Goal: Task Accomplishment & Management: Use online tool/utility

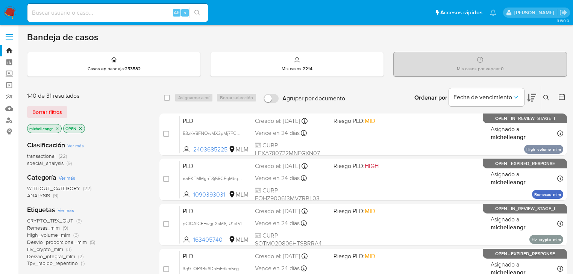
click at [56, 128] on icon "close-filter" at bounding box center [57, 128] width 5 height 5
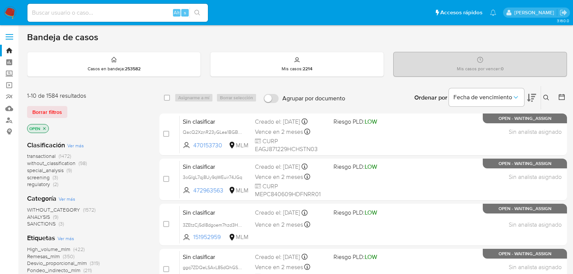
click at [556, 97] on div at bounding box center [561, 97] width 14 height 23
click at [545, 99] on icon at bounding box center [546, 98] width 6 height 6
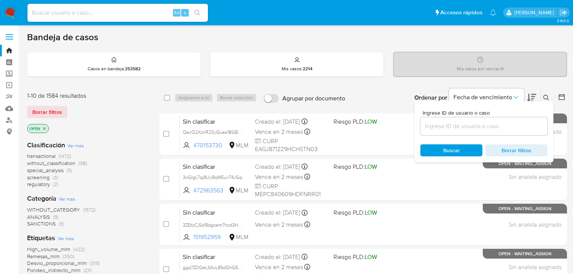
click at [443, 128] on input at bounding box center [483, 126] width 127 height 10
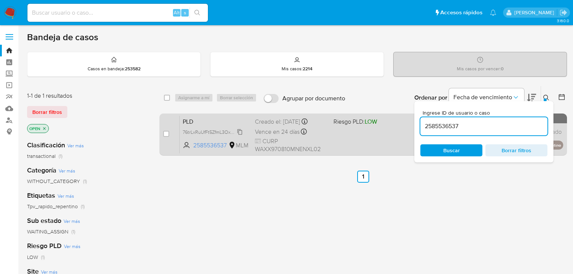
click at [241, 132] on span "76trLxRuUfFt5ZfmL3OxoZ4p" at bounding box center [212, 131] width 58 height 8
drag, startPoint x: 384, startPoint y: 118, endPoint x: 360, endPoint y: 116, distance: 23.8
click at [360, 116] on div "select-all-cases-checkbox Asignarme a mí Borrar selección Agrupar por documento…" at bounding box center [363, 122] width 408 height 73
paste input "12855056"
click at [363, 122] on div "select-all-cases-checkbox Asignarme a mí Borrar selección Agrupar por documento…" at bounding box center [363, 122] width 408 height 73
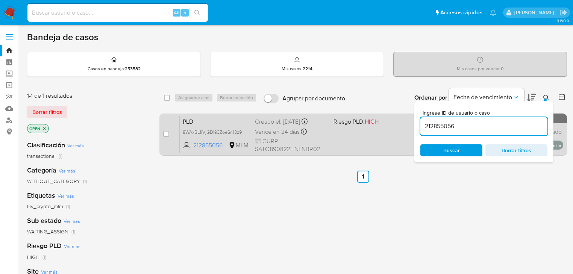
paste input "585536537"
type input "2585536537"
click at [166, 135] on input "checkbox" at bounding box center [166, 134] width 6 height 6
checkbox input "true"
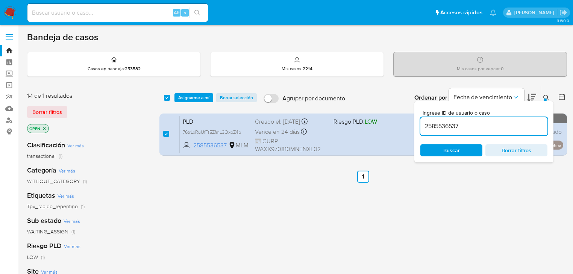
drag, startPoint x: 489, startPoint y: 125, endPoint x: 305, endPoint y: 110, distance: 184.5
click at [316, 111] on div "select-all-cases-checkbox Asignarme a mí Borrar selección Agrupar por documento…" at bounding box center [363, 122] width 408 height 73
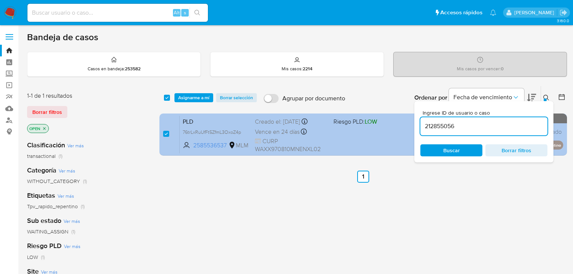
type input "212855056"
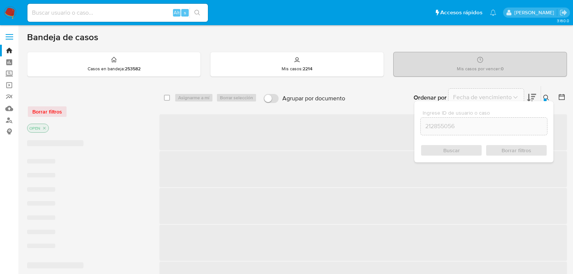
checkbox input "false"
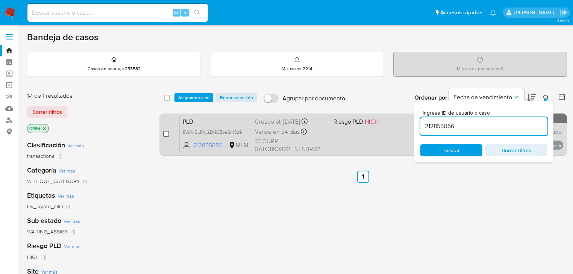
click at [167, 132] on input "checkbox" at bounding box center [166, 134] width 6 height 6
checkbox input "true"
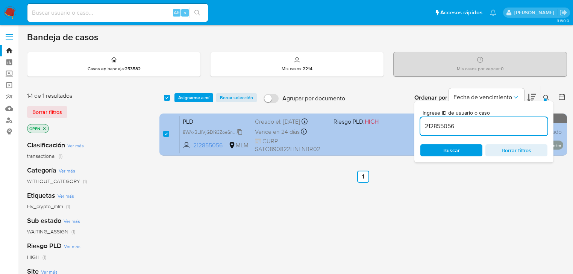
click at [190, 132] on span "8WAxBL1IVjGDI93ZoeSn13z9" at bounding box center [212, 131] width 59 height 8
drag, startPoint x: 461, startPoint y: 128, endPoint x: 337, endPoint y: 113, distance: 125.0
click at [343, 114] on div "select-all-cases-checkbox Asignarme a mí Borrar selección Agrupar por documento…" at bounding box center [363, 122] width 408 height 73
paste input "184363832"
type input "184363832"
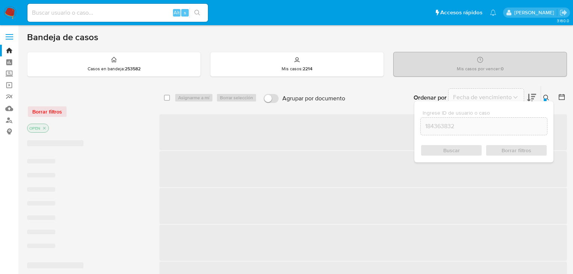
checkbox input "false"
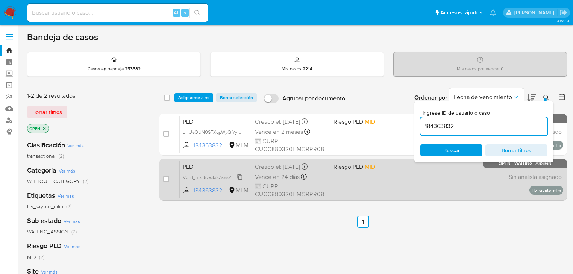
click at [244, 174] on span "V0BtjjmkJ8v933kZs5sZbzqr" at bounding box center [216, 177] width 66 height 8
click at [168, 179] on input "checkbox" at bounding box center [166, 179] width 6 height 6
checkbox input "true"
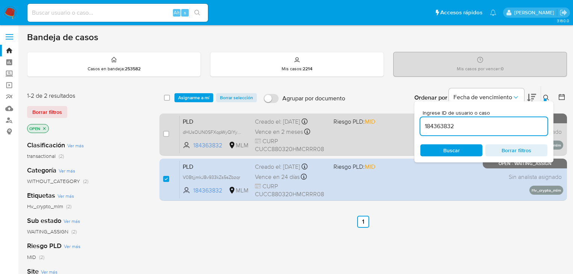
drag, startPoint x: 428, startPoint y: 126, endPoint x: 232, endPoint y: 114, distance: 197.1
click at [279, 113] on div "select-all-cases-checkbox Asignarme a mí Borrar selección Agrupar por documento…" at bounding box center [363, 145] width 408 height 118
type input "1614702664"
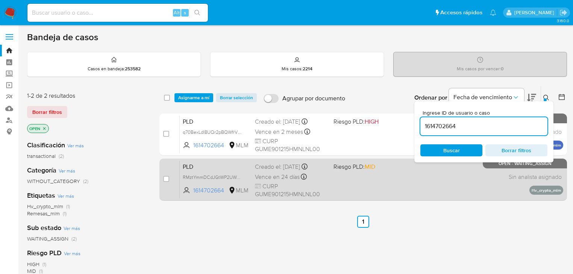
click at [244, 173] on span "RMztYmmDCdJGtWP2UWA4VCTC" at bounding box center [216, 177] width 66 height 8
click at [165, 179] on input "checkbox" at bounding box center [166, 179] width 6 height 6
checkbox input "true"
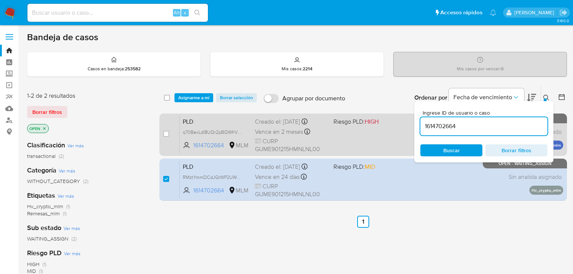
drag, startPoint x: 461, startPoint y: 124, endPoint x: 377, endPoint y: 118, distance: 84.9
click at [382, 118] on div "select-all-cases-checkbox Asignarme a mí Borrar selección Agrupar por documento…" at bounding box center [363, 145] width 408 height 118
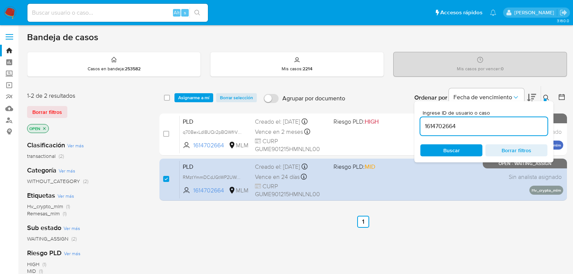
click at [460, 123] on input "1614702664" at bounding box center [483, 126] width 127 height 10
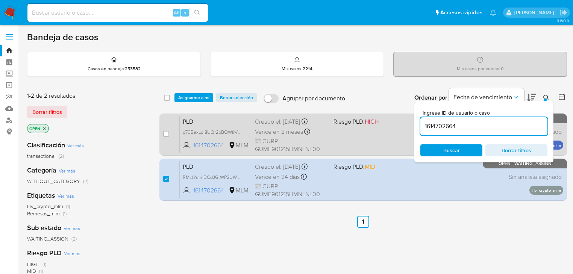
drag, startPoint x: 463, startPoint y: 124, endPoint x: 387, endPoint y: 117, distance: 76.3
click at [387, 117] on div "select-all-cases-checkbox Asignarme a mí Borrar selección Agrupar por documento…" at bounding box center [363, 145] width 408 height 118
drag, startPoint x: 474, startPoint y: 120, endPoint x: 402, endPoint y: 117, distance: 71.9
click at [402, 117] on div "select-all-cases-checkbox Asignarme a mí Borrar selección Agrupar por documento…" at bounding box center [363, 145] width 408 height 118
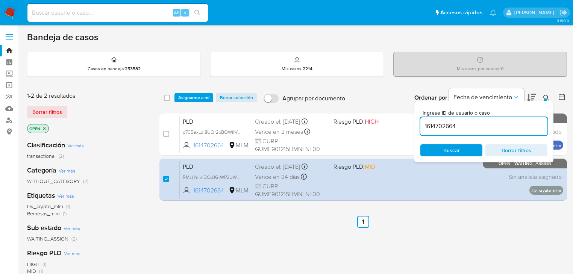
click at [452, 126] on input "1614702664" at bounding box center [483, 126] width 127 height 10
click at [466, 129] on input "1614702664" at bounding box center [483, 126] width 127 height 10
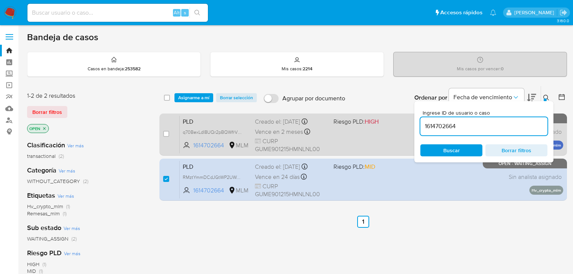
drag, startPoint x: 466, startPoint y: 127, endPoint x: 392, endPoint y: 123, distance: 74.6
click at [392, 123] on div "select-all-cases-checkbox Asignarme a mí Borrar selección Agrupar por documento…" at bounding box center [363, 145] width 408 height 118
paste input "95871973"
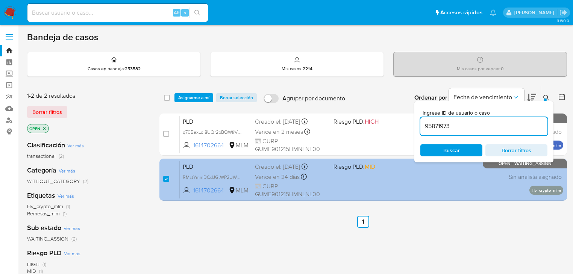
type input "95871973"
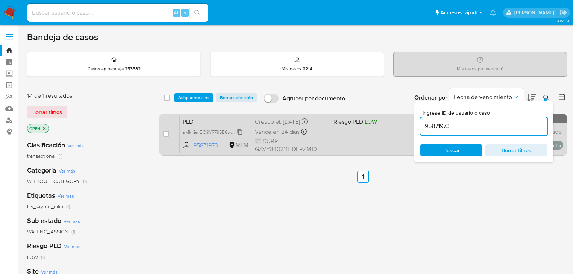
click at [239, 132] on span "aMklGmBO9Y7795B6wQb3F2Gx" at bounding box center [217, 131] width 68 height 8
click at [168, 134] on input "checkbox" at bounding box center [166, 134] width 6 height 6
checkbox input "true"
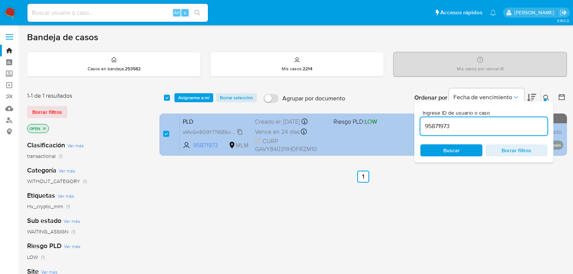
click at [208, 133] on span "aMklGmBO9Y7795B6wQb3F2Gx" at bounding box center [217, 131] width 68 height 8
drag, startPoint x: 450, startPoint y: 123, endPoint x: 354, endPoint y: 118, distance: 96.0
click at [354, 118] on div "select-all-cases-checkbox Asignarme a mí Borrar selección Agrupar por documento…" at bounding box center [363, 122] width 408 height 73
paste input "2568098096"
type input "2568098096"
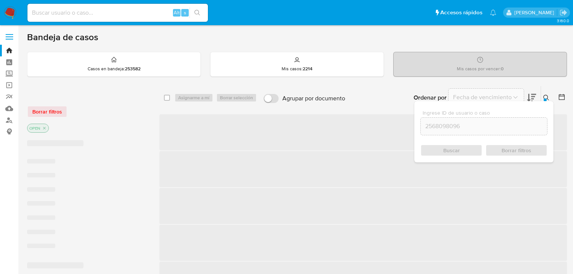
checkbox input "false"
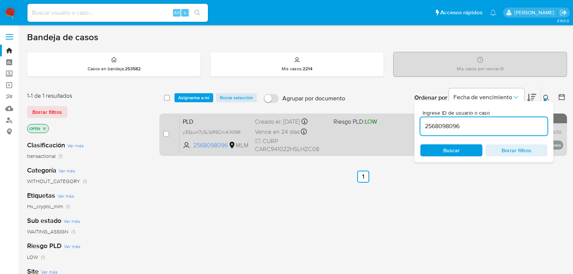
click at [243, 130] on span "y33zuirI7ySL1pR6ChvKX0Mf" at bounding box center [216, 132] width 66 height 8
click at [168, 133] on input "checkbox" at bounding box center [166, 134] width 6 height 6
checkbox input "true"
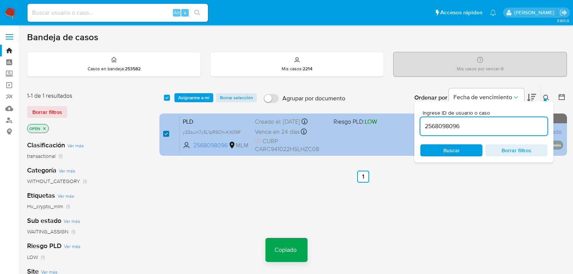
checkbox input "true"
drag, startPoint x: 462, startPoint y: 128, endPoint x: 305, endPoint y: 126, distance: 156.8
click at [309, 126] on div "select-all-cases-checkbox Asignarme a mí Borrar selección Agrupar por documento…" at bounding box center [363, 122] width 408 height 73
type input "400915025"
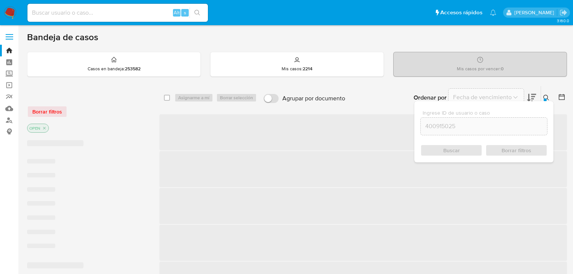
checkbox input "false"
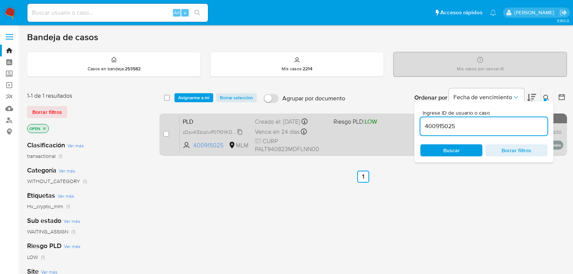
drag, startPoint x: 239, startPoint y: 131, endPoint x: 232, endPoint y: 133, distance: 7.4
click at [239, 131] on span "zDzwKEblq1wP0Tf01IKDma53" at bounding box center [213, 131] width 61 height 8
click at [165, 133] on input "checkbox" at bounding box center [166, 134] width 6 height 6
checkbox input "true"
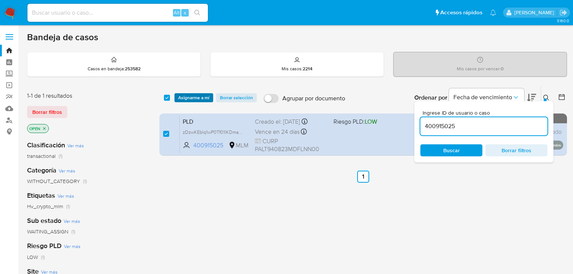
click at [199, 96] on span "Asignarme a mí" at bounding box center [193, 98] width 31 height 8
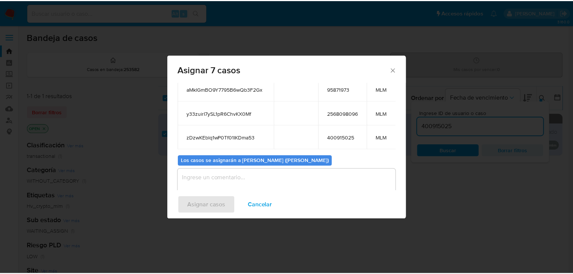
scroll to position [137, 0]
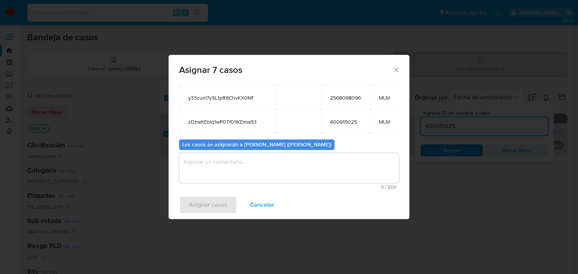
click at [215, 164] on textarea "assign-modal" at bounding box center [289, 168] width 220 height 30
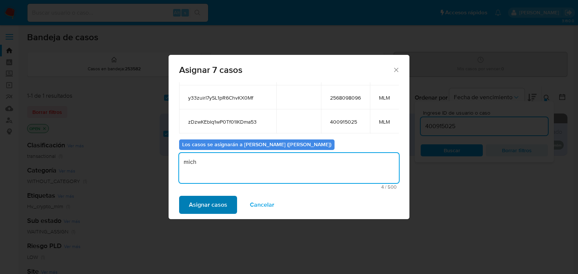
type textarea "mich"
click at [209, 203] on span "Asignar casos" at bounding box center [208, 205] width 38 height 17
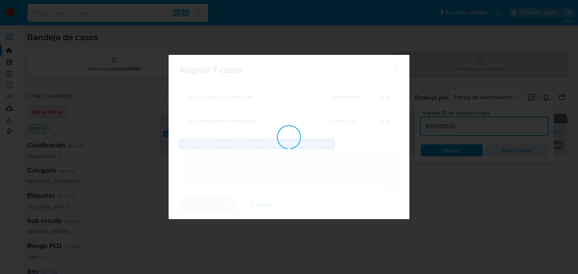
checkbox input "false"
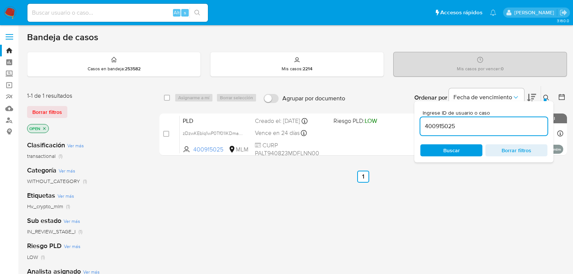
click at [8, 14] on img at bounding box center [10, 12] width 13 height 13
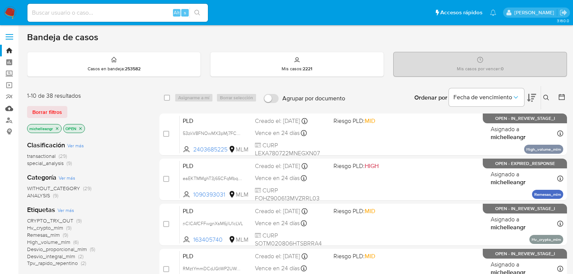
click at [13, 108] on link "Mulan" at bounding box center [45, 109] width 90 height 12
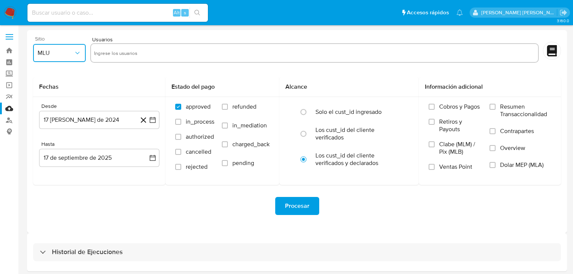
click at [74, 56] on icon "button" at bounding box center [78, 53] width 8 height 8
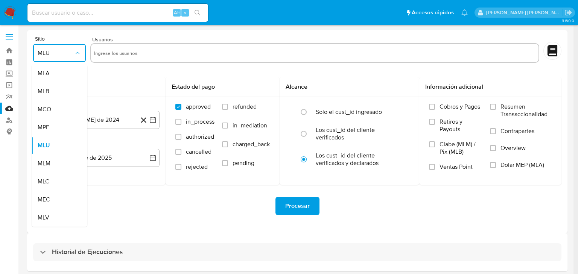
drag, startPoint x: 61, startPoint y: 168, endPoint x: 132, endPoint y: 75, distance: 117.0
click at [61, 166] on div "MLM" at bounding box center [57, 164] width 39 height 18
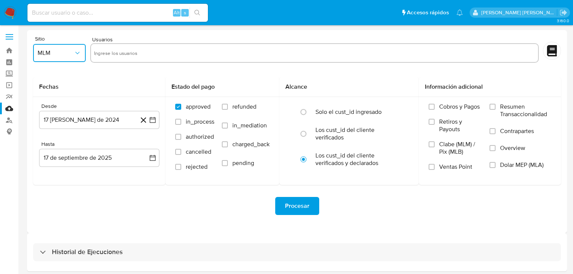
click at [126, 54] on input "text" at bounding box center [314, 53] width 441 height 12
type input "1220700088"
paste input "2585536537"
type input "2585536537"
click at [98, 119] on button "17 de agosto de 2024" at bounding box center [99, 120] width 120 height 18
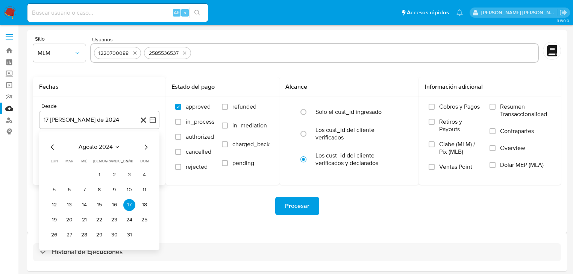
click at [102, 148] on span "agosto 2024" at bounding box center [96, 147] width 34 height 8
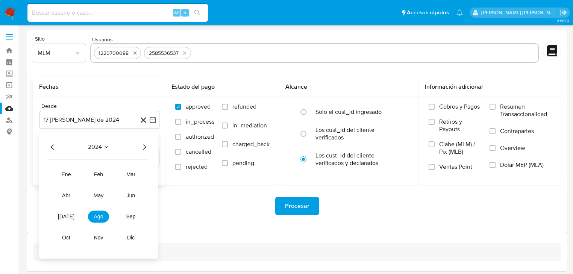
drag, startPoint x: 146, startPoint y: 150, endPoint x: 138, endPoint y: 150, distance: 7.2
click at [146, 149] on icon "Año siguiente" at bounding box center [144, 147] width 9 height 9
click at [100, 174] on span "feb" at bounding box center [98, 174] width 9 height 6
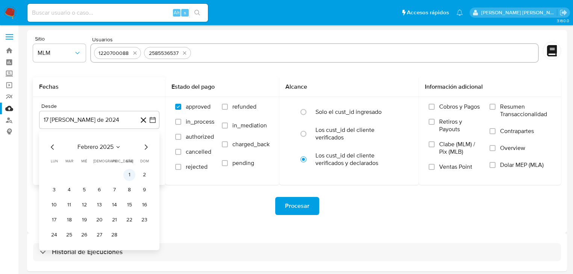
click at [130, 179] on button "1" at bounding box center [129, 175] width 12 height 12
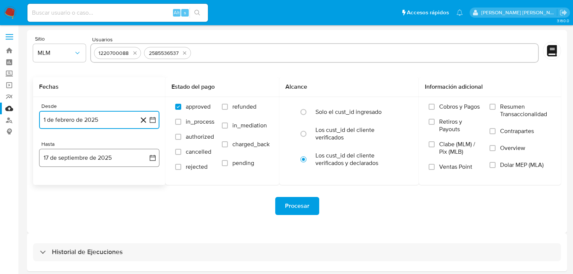
click at [87, 159] on button "17 de septiembre de 2025" at bounding box center [99, 158] width 120 height 18
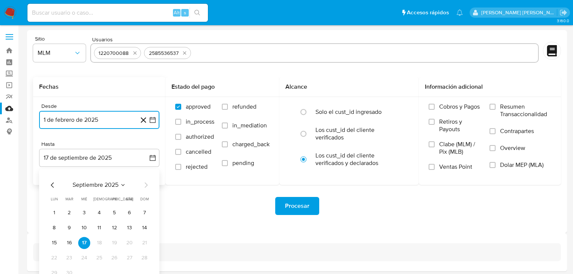
click at [56, 184] on icon "Mes anterior" at bounding box center [52, 185] width 9 height 9
click at [56, 183] on icon "Mes anterior" at bounding box center [52, 185] width 9 height 9
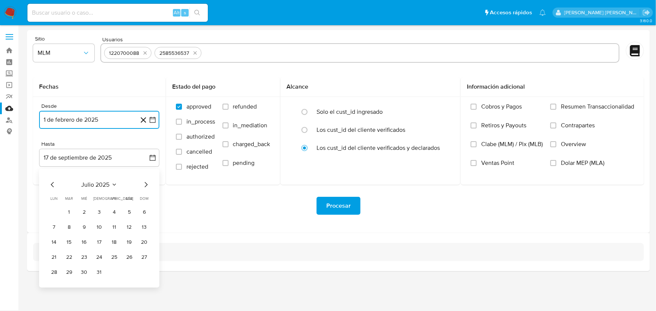
drag, startPoint x: 100, startPoint y: 274, endPoint x: 102, endPoint y: 270, distance: 4.4
click at [100, 273] on button "31" at bounding box center [99, 273] width 12 height 12
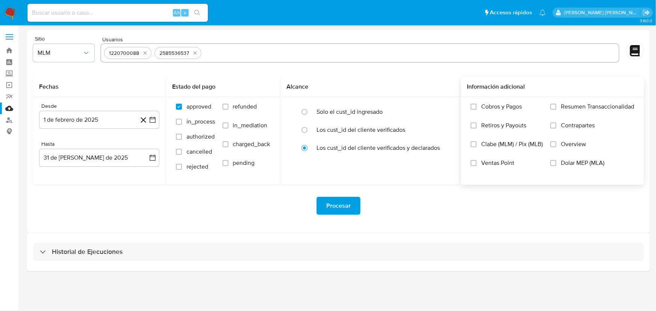
click at [572, 150] on label "Overview" at bounding box center [593, 150] width 84 height 19
click at [557, 147] on input "Overview" at bounding box center [554, 144] width 6 height 6
click at [326, 212] on button "Procesar" at bounding box center [339, 206] width 44 height 18
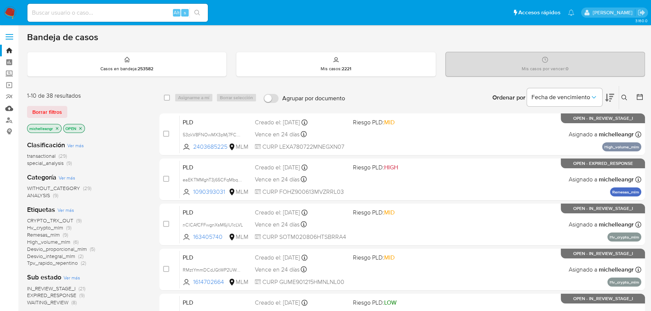
click at [7, 107] on link "Mulan" at bounding box center [45, 109] width 90 height 12
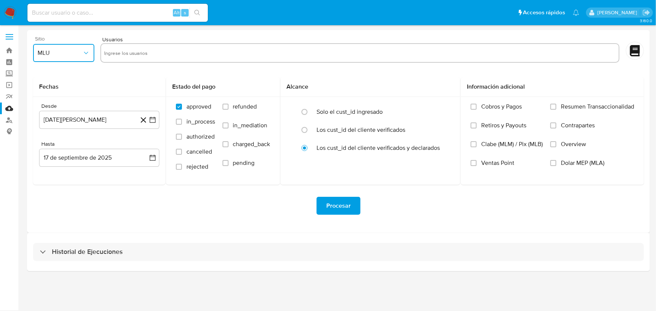
click at [74, 55] on span "MLU" at bounding box center [60, 53] width 45 height 8
click at [67, 163] on div "MLM" at bounding box center [61, 164] width 48 height 18
click at [124, 52] on input "text" at bounding box center [360, 53] width 512 height 12
type input "212855056"
paste input "184363832"
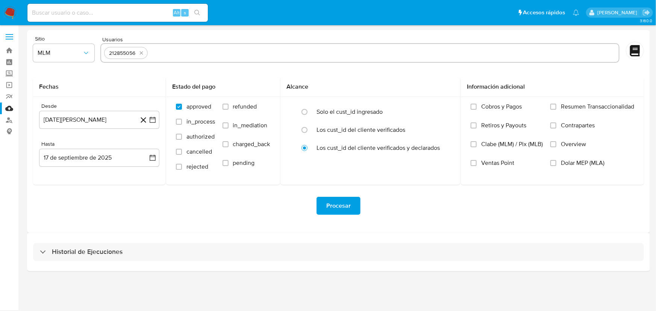
type input "184363832"
paste input "1614702664"
type input "1614702664"
paste input "95871973"
type input "95871973"
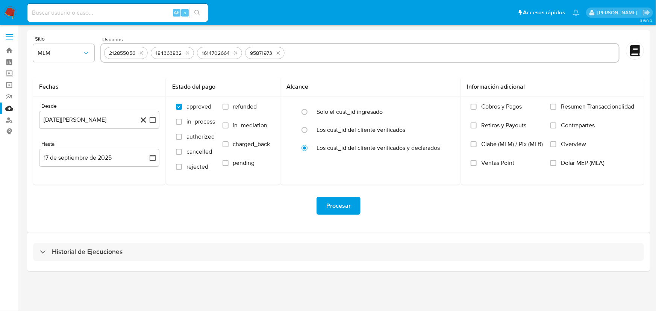
paste input "2568098096"
type input "2568098096"
paste input "400915025"
type input "400915025"
drag, startPoint x: 124, startPoint y: 135, endPoint x: 120, endPoint y: 123, distance: 12.5
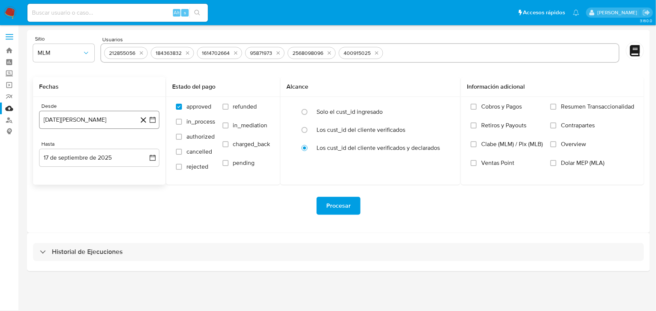
click at [120, 124] on div "Desde 17 de agosto de 2024 17-08-2024 Hasta 17 de septiembre de 2025 17-09-2025" at bounding box center [99, 141] width 132 height 88
click at [119, 122] on button "17 de agosto de 2024" at bounding box center [99, 120] width 120 height 18
click at [97, 141] on div "agosto 2024 agosto 2024 lun lunes mar martes mié miércoles jue jueves vie viern…" at bounding box center [99, 190] width 120 height 119
click at [108, 146] on span "agosto 2024" at bounding box center [96, 147] width 34 height 8
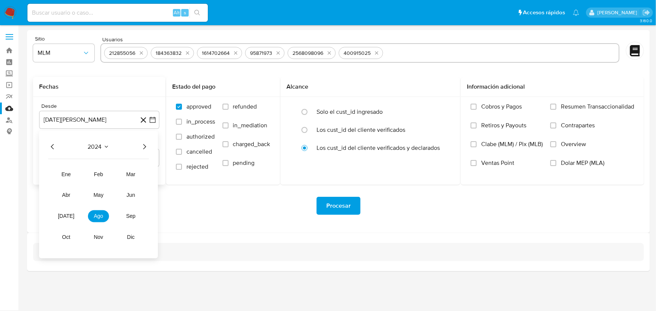
click at [143, 149] on icon "Año siguiente" at bounding box center [144, 147] width 9 height 9
click at [65, 193] on span "abr" at bounding box center [66, 196] width 8 height 6
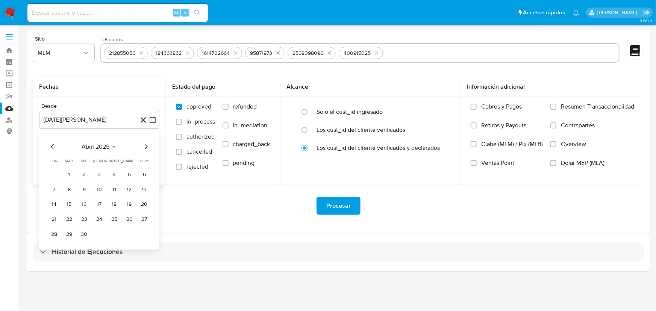
click at [73, 176] on button "1" at bounding box center [69, 175] width 12 height 12
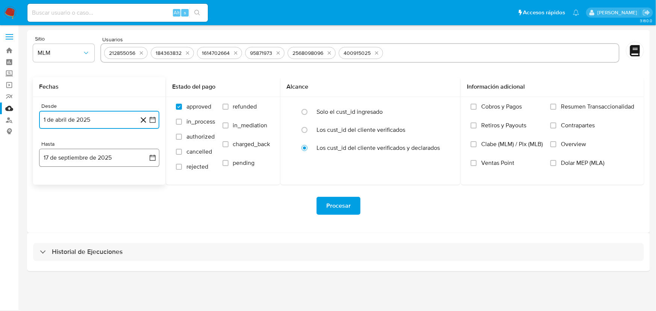
click at [104, 165] on button "17 de septiembre de 2025" at bounding box center [99, 158] width 120 height 18
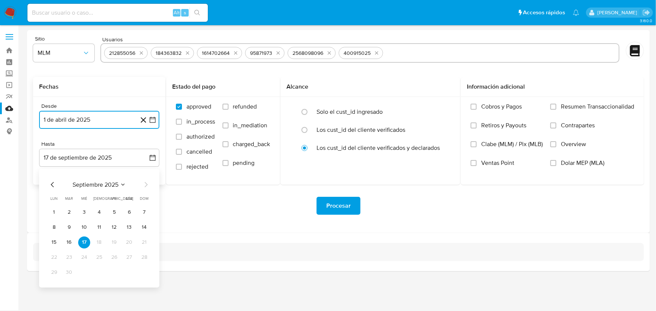
click at [52, 185] on icon "Mes anterior" at bounding box center [52, 184] width 3 height 5
click at [52, 185] on icon "Mes anterior" at bounding box center [52, 185] width 9 height 9
click at [98, 272] on button "31" at bounding box center [99, 273] width 12 height 12
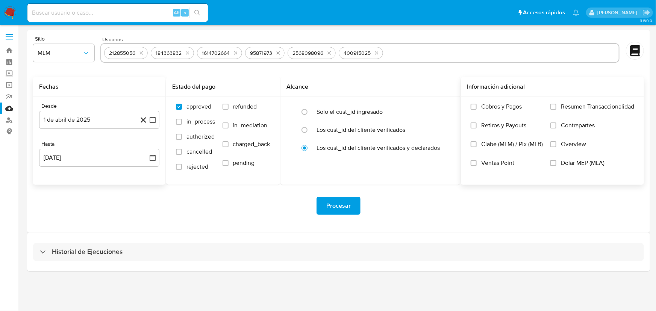
click at [558, 144] on label "Overview" at bounding box center [593, 150] width 84 height 19
click at [557, 144] on input "Overview" at bounding box center [554, 144] width 6 height 6
click at [339, 202] on span "Procesar" at bounding box center [338, 206] width 24 height 17
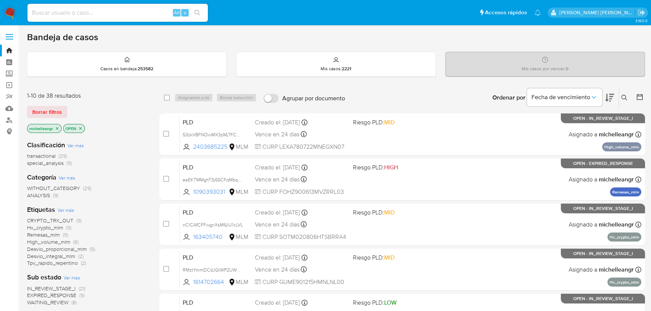
click at [74, 11] on input at bounding box center [117, 13] width 181 height 10
paste input "GQYWPdqnH2zxzATQV6d9m6LQ"
type input "GQYWPdqnH2zxzATQV6d9m6LQ"
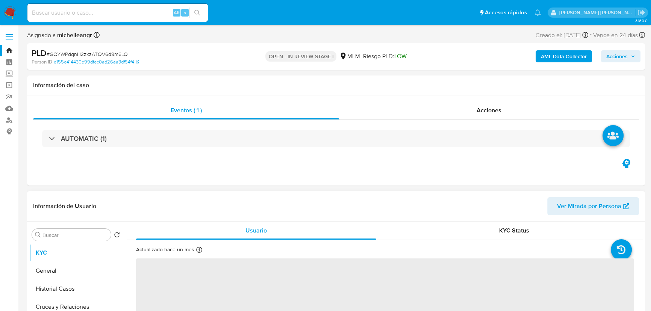
select select "10"
